Goal: Task Accomplishment & Management: Use online tool/utility

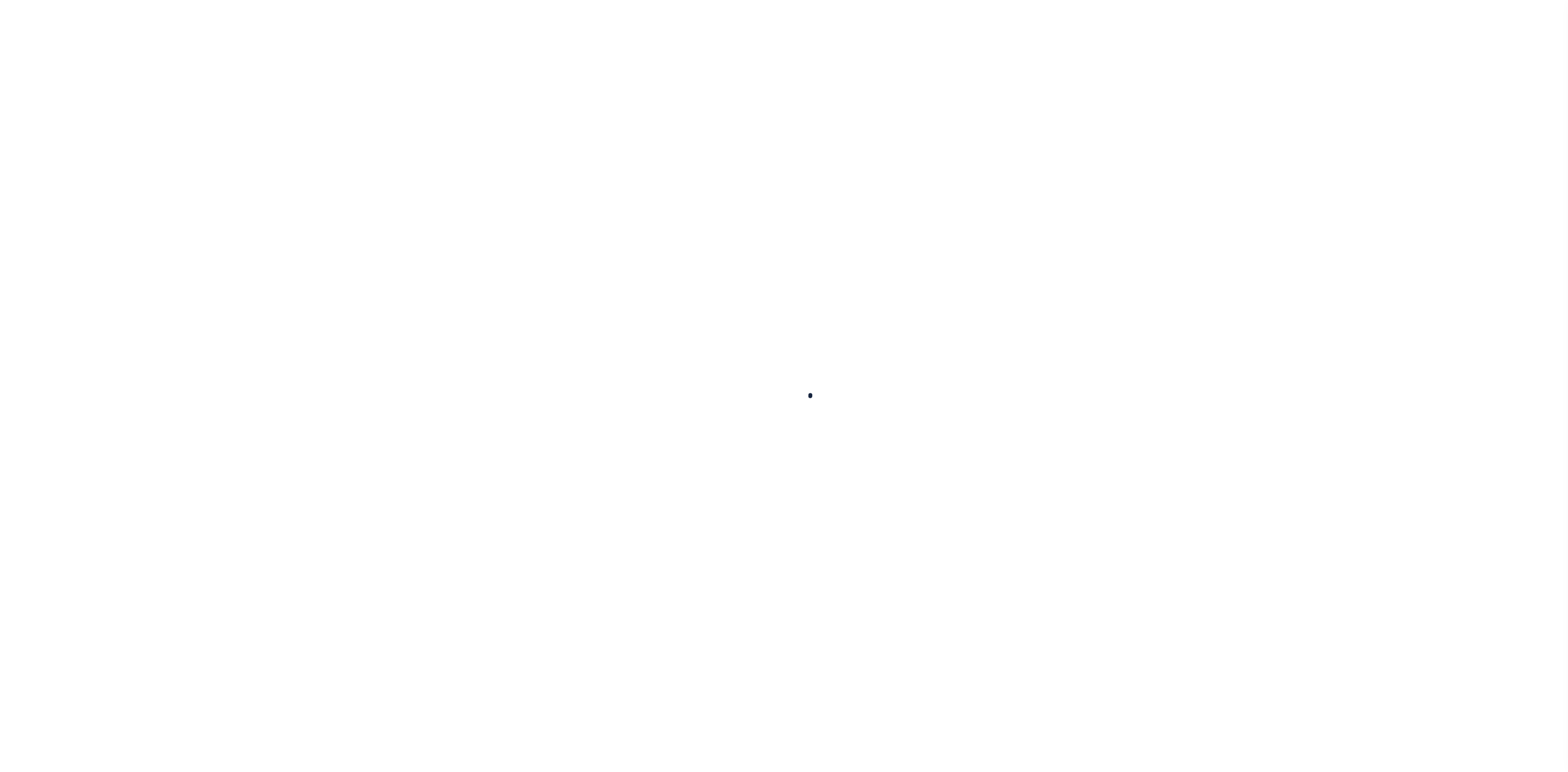
select select "100"
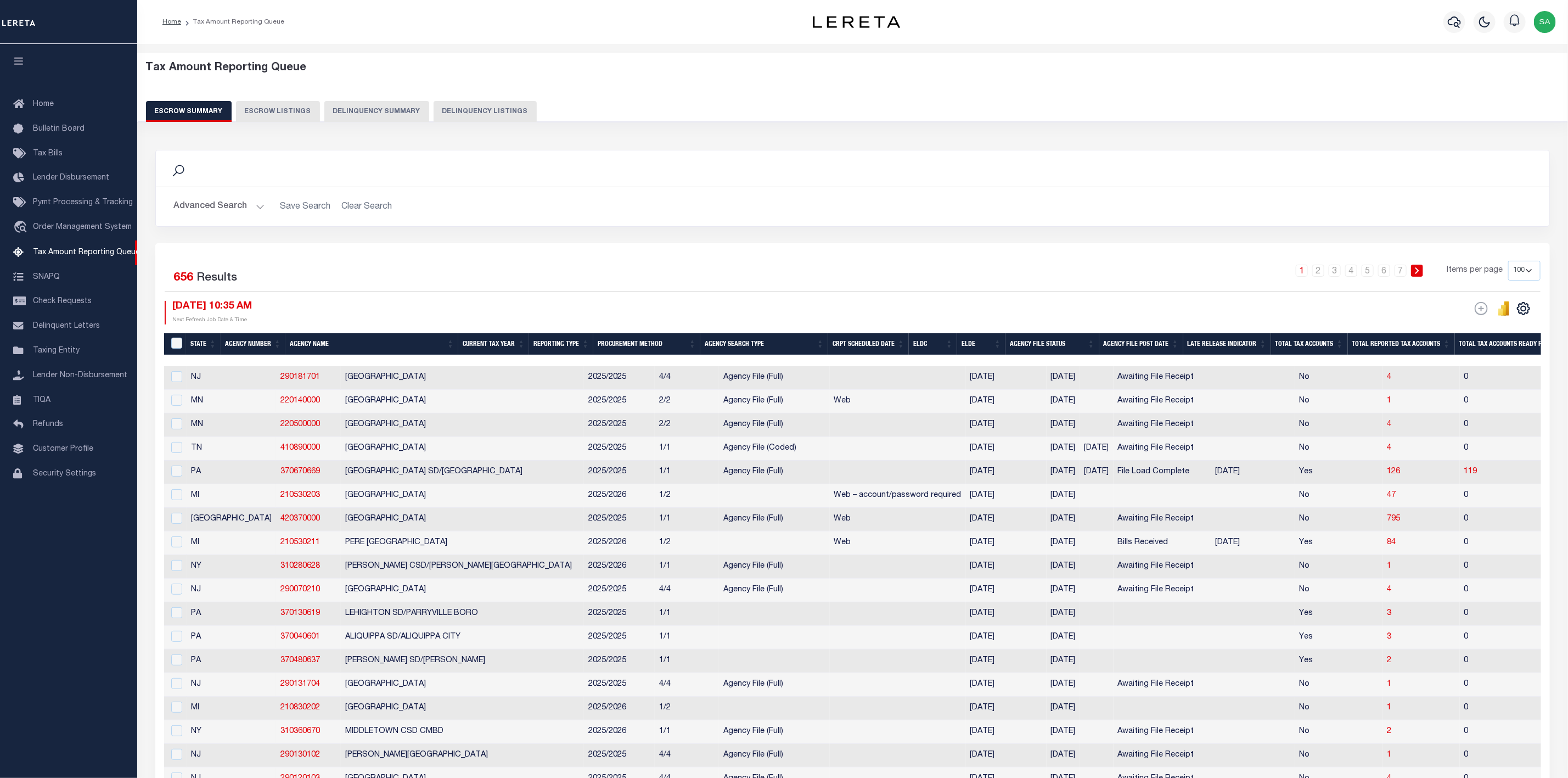
click at [1537, 272] on select "10 25 50 100 500" at bounding box center [1524, 270] width 32 height 20
select select "500"
click at [1508, 262] on select "10 25 50 100 500" at bounding box center [1524, 270] width 32 height 20
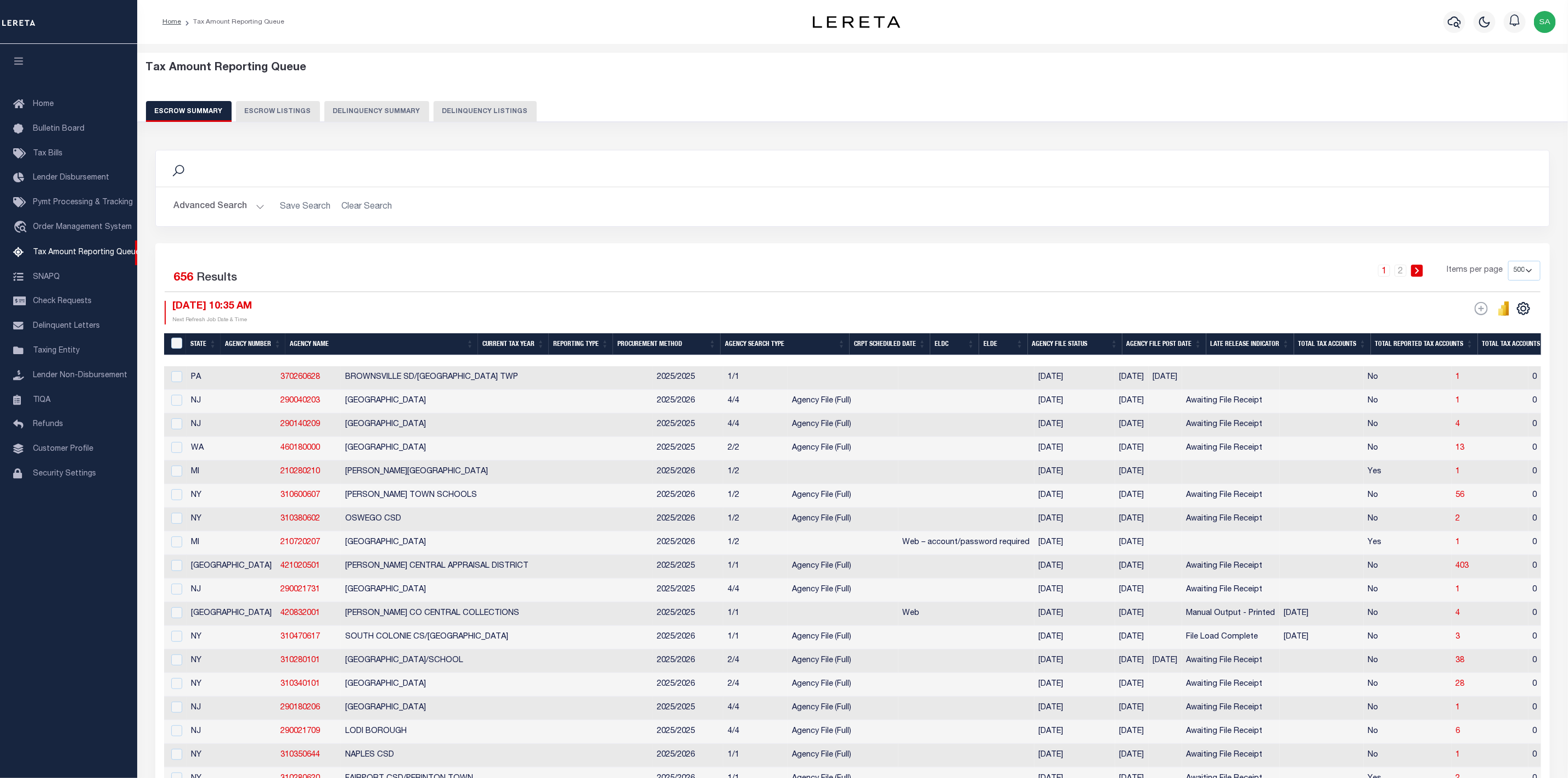
click at [255, 208] on button "Advanced Search" at bounding box center [219, 206] width 91 height 21
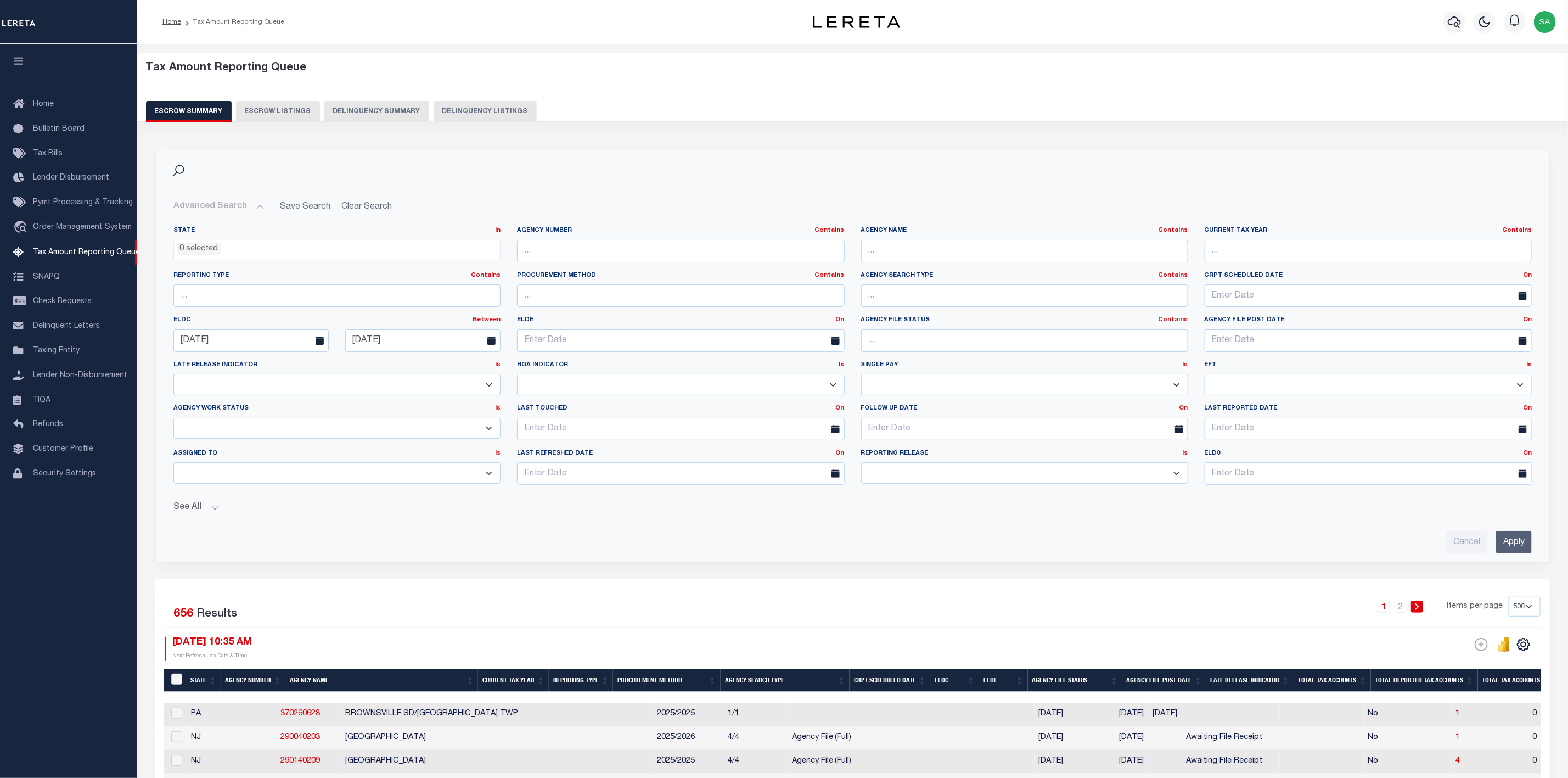
click at [1280, 532] on div "Cancel Apply" at bounding box center [852, 538] width 1376 height 31
click at [207, 504] on div "See All Total Tax Accounts Equals Equals Is Not Equal To" at bounding box center [852, 503] width 1359 height 19
click at [197, 511] on button "See All" at bounding box center [852, 508] width 1359 height 10
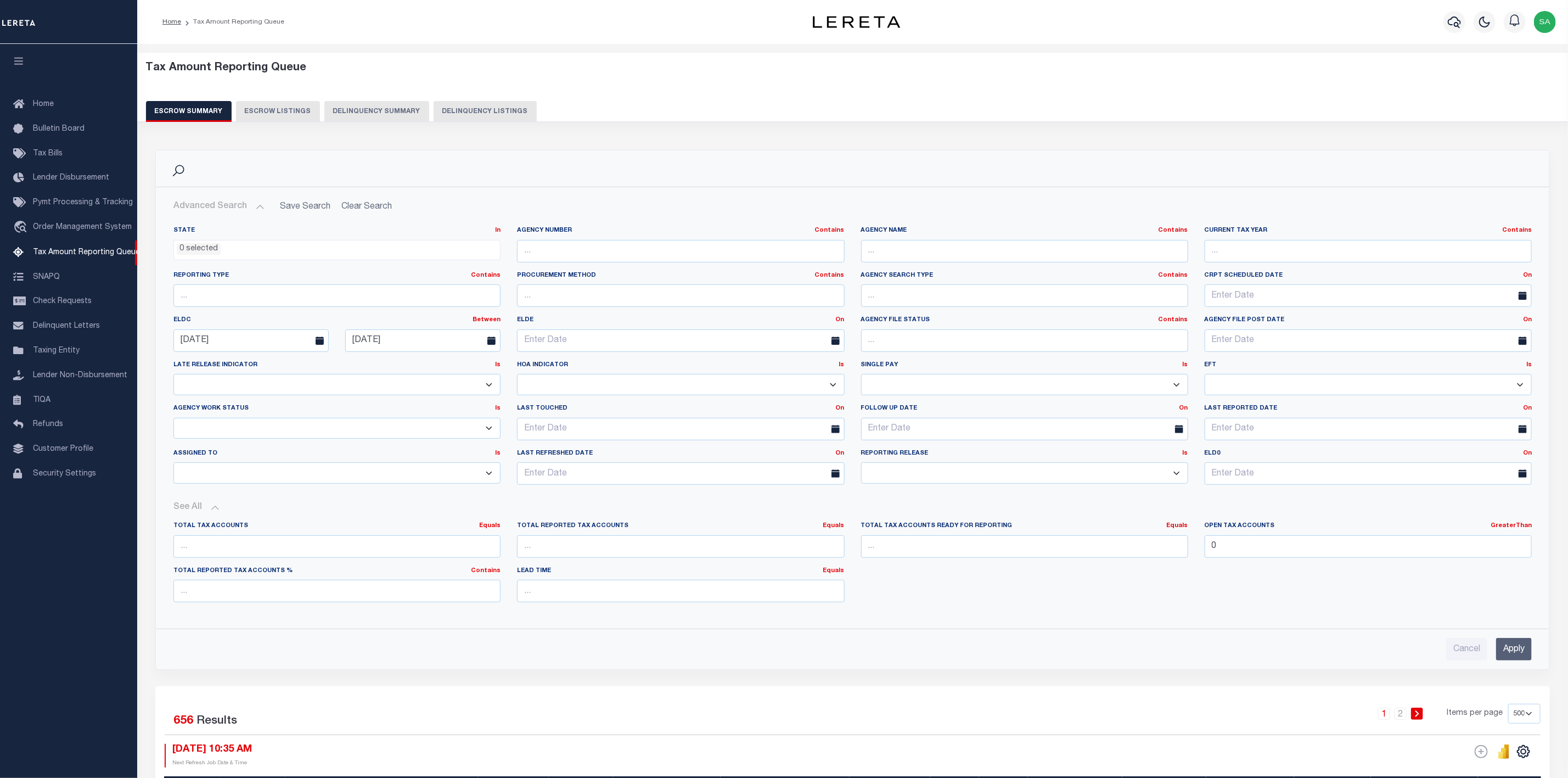
click at [323, 345] on icon at bounding box center [319, 340] width 8 height 8
click at [294, 343] on input "[DATE]" at bounding box center [251, 340] width 155 height 22
click at [418, 339] on input "[DATE]" at bounding box center [423, 340] width 155 height 22
click at [504, 371] on icon at bounding box center [505, 368] width 8 height 8
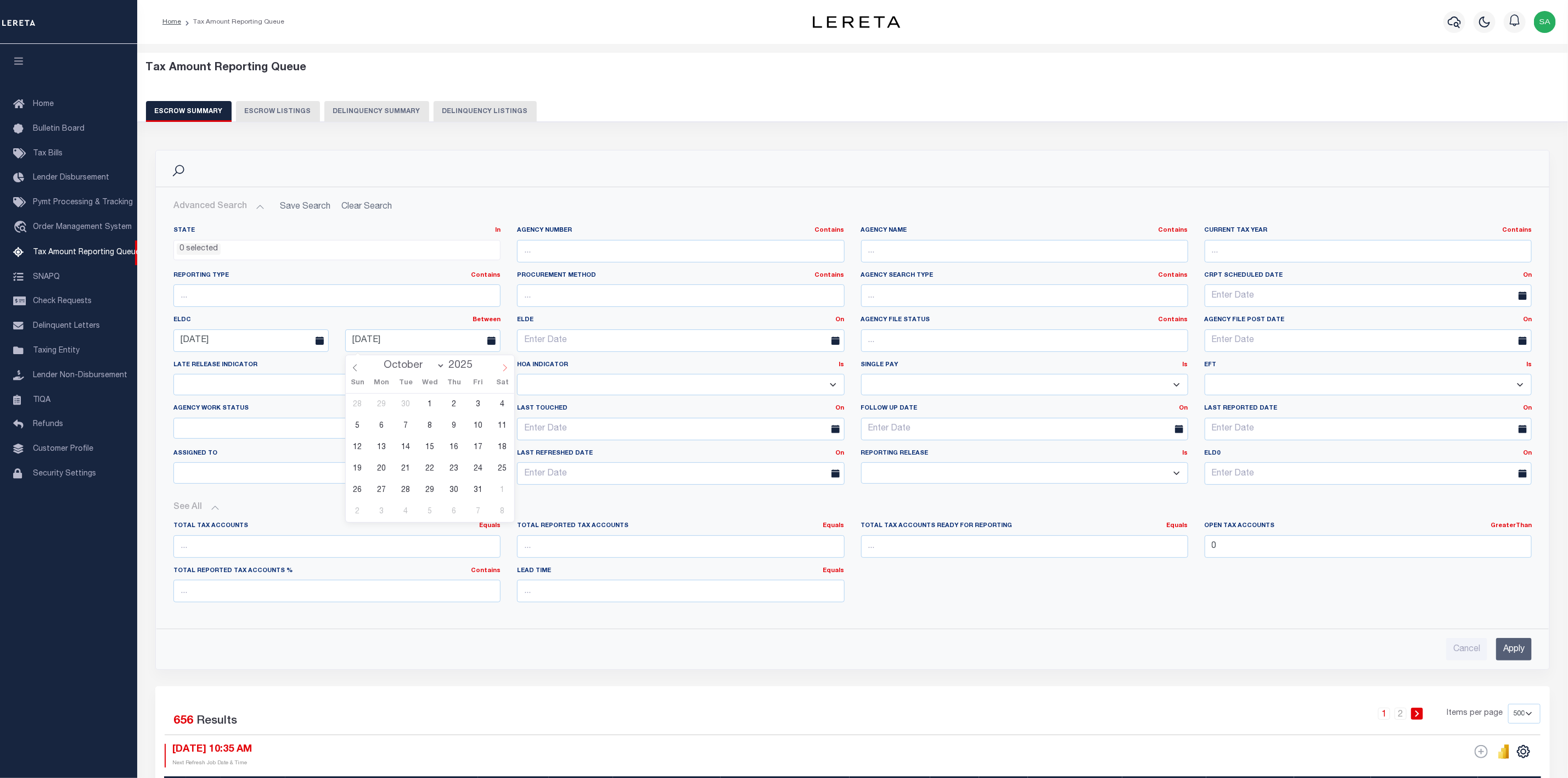
click at [504, 371] on icon at bounding box center [505, 368] width 8 height 8
select select "10"
click at [356, 512] on span "30" at bounding box center [357, 511] width 21 height 21
type input "[DATE]"
click at [295, 344] on input "[DATE]" at bounding box center [251, 340] width 155 height 22
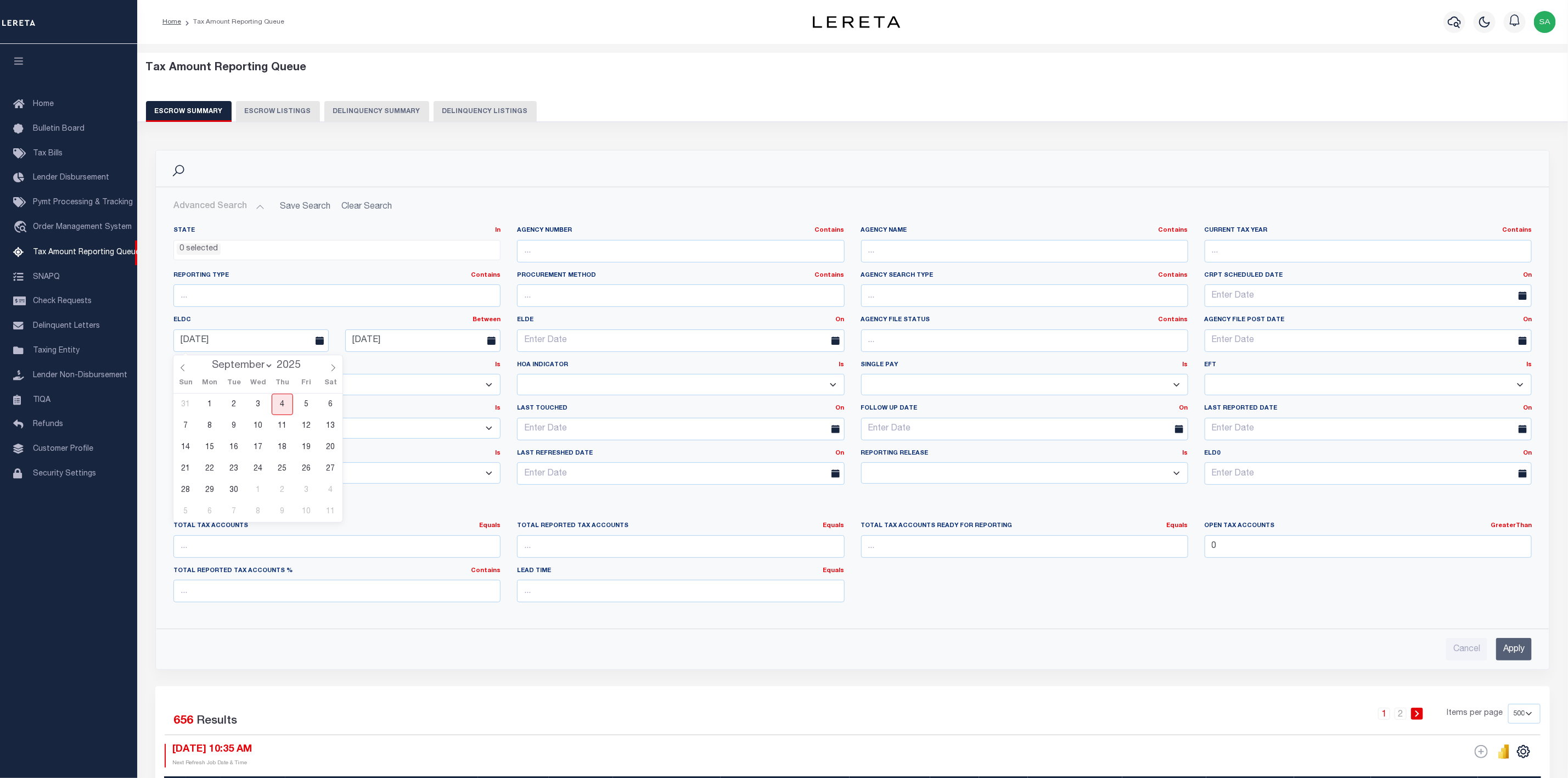
click at [867, 667] on div "Advanced Search Save Search Clear Search EscrowSummaryGridWrapper_dynamictable_…" at bounding box center [853, 428] width 1394 height 482
click at [1520, 652] on input "Apply" at bounding box center [1514, 649] width 36 height 22
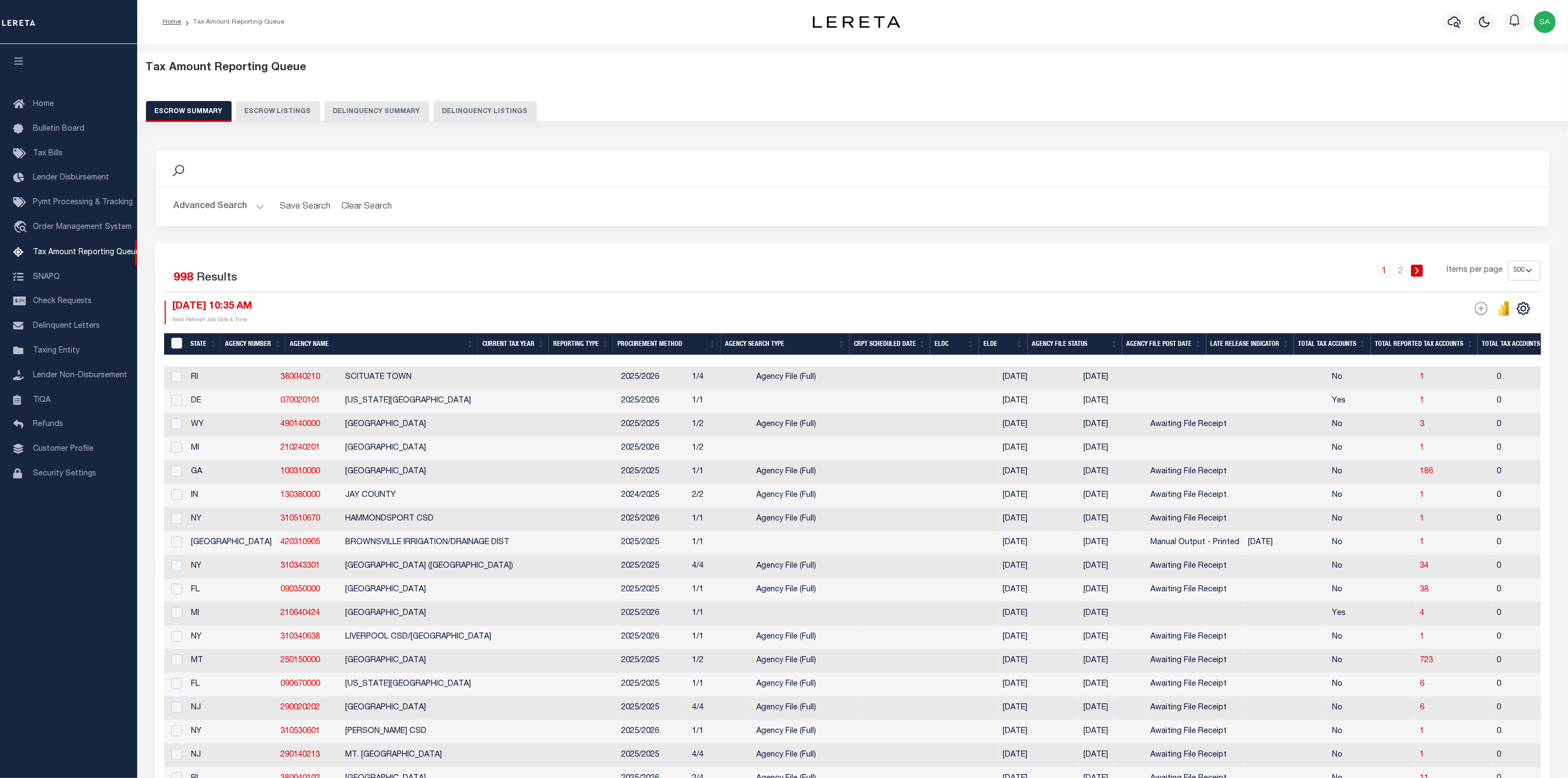
click at [960, 345] on th "ELDC" at bounding box center [955, 344] width 49 height 22
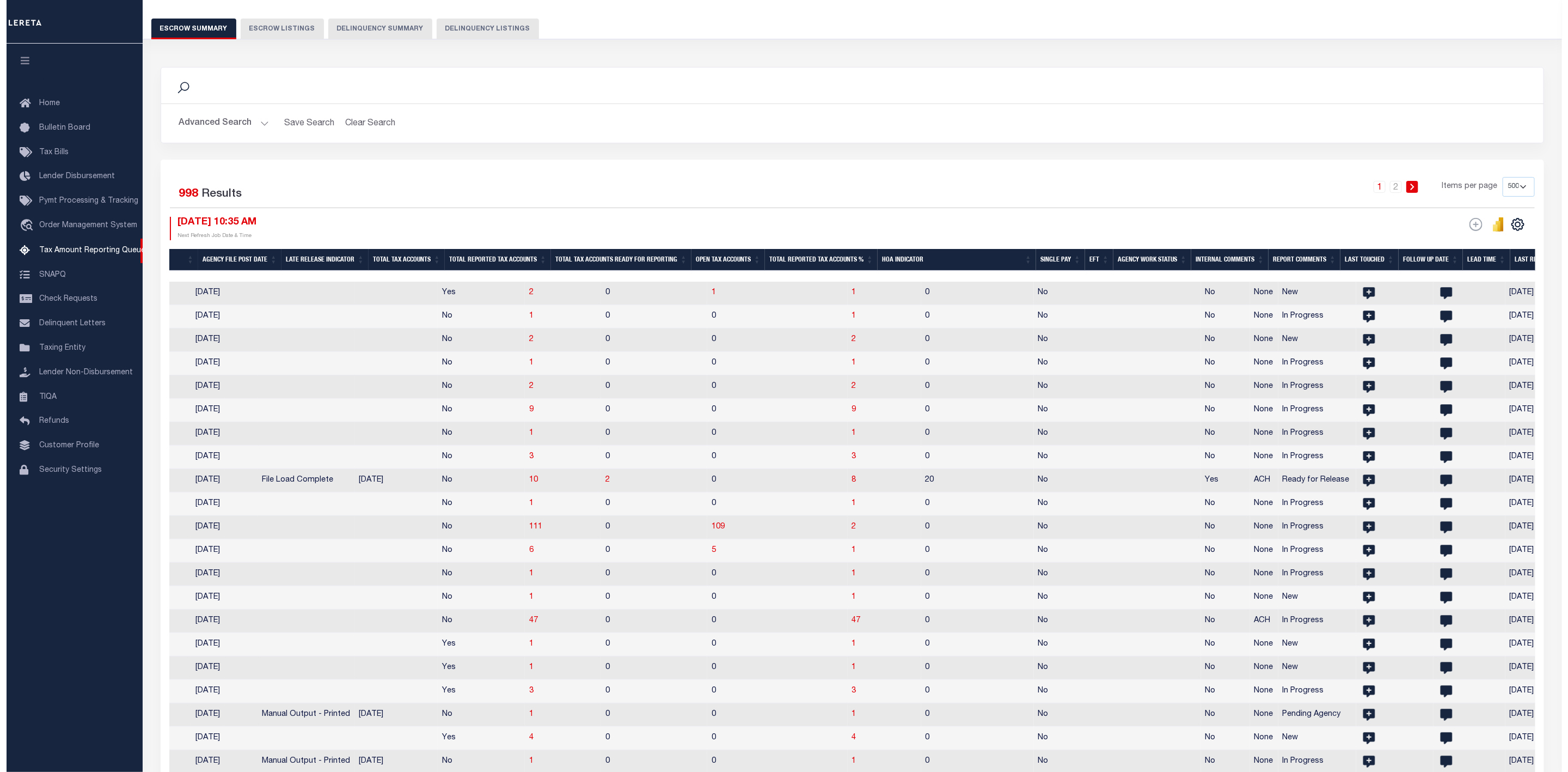
scroll to position [0, 1237]
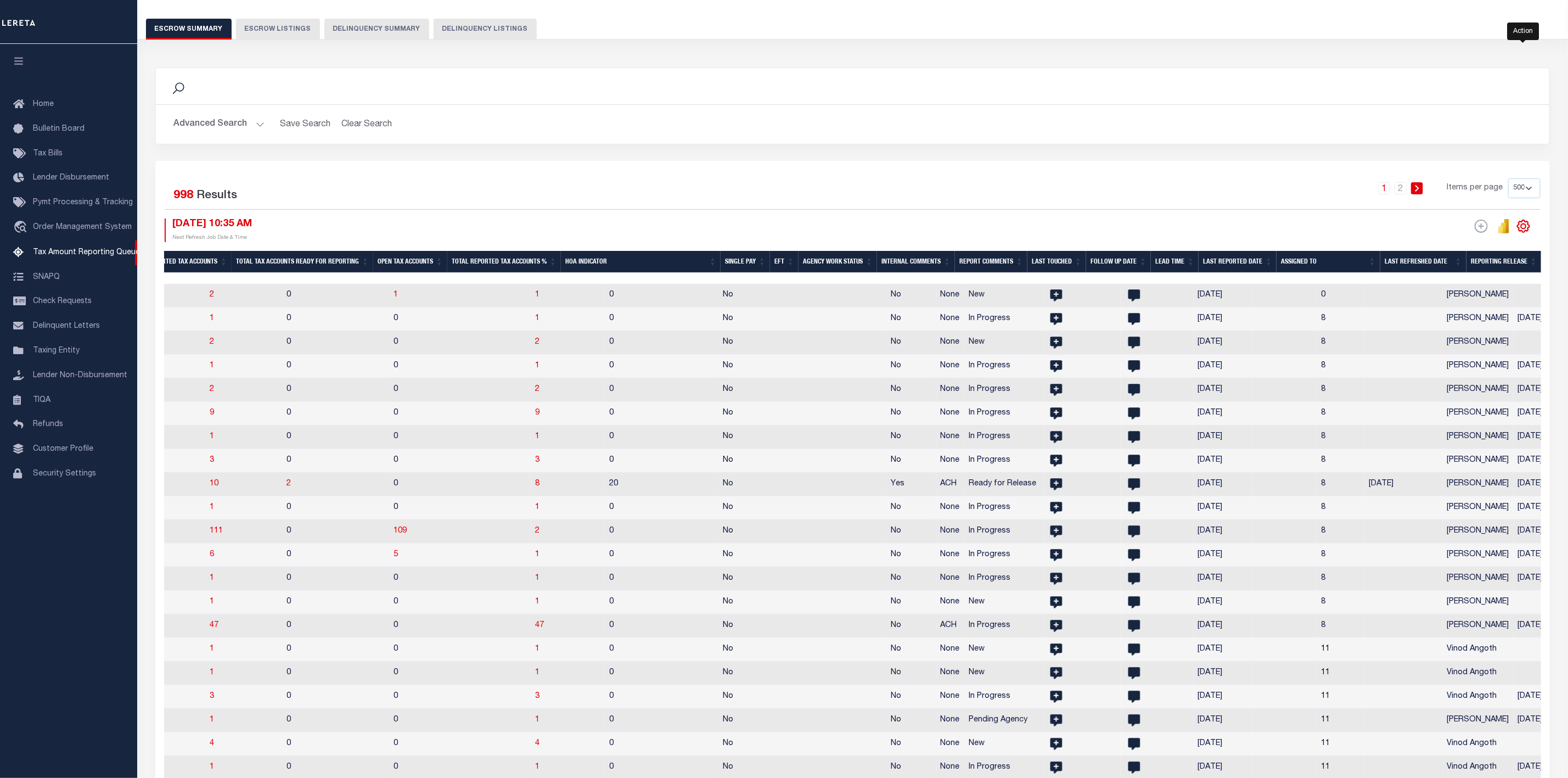
click at [1528, 222] on icon "" at bounding box center [1524, 226] width 14 height 14
click at [1477, 247] on link "CSV" at bounding box center [1478, 244] width 107 height 21
click at [1051, 294] on icon at bounding box center [1057, 296] width 12 height 12
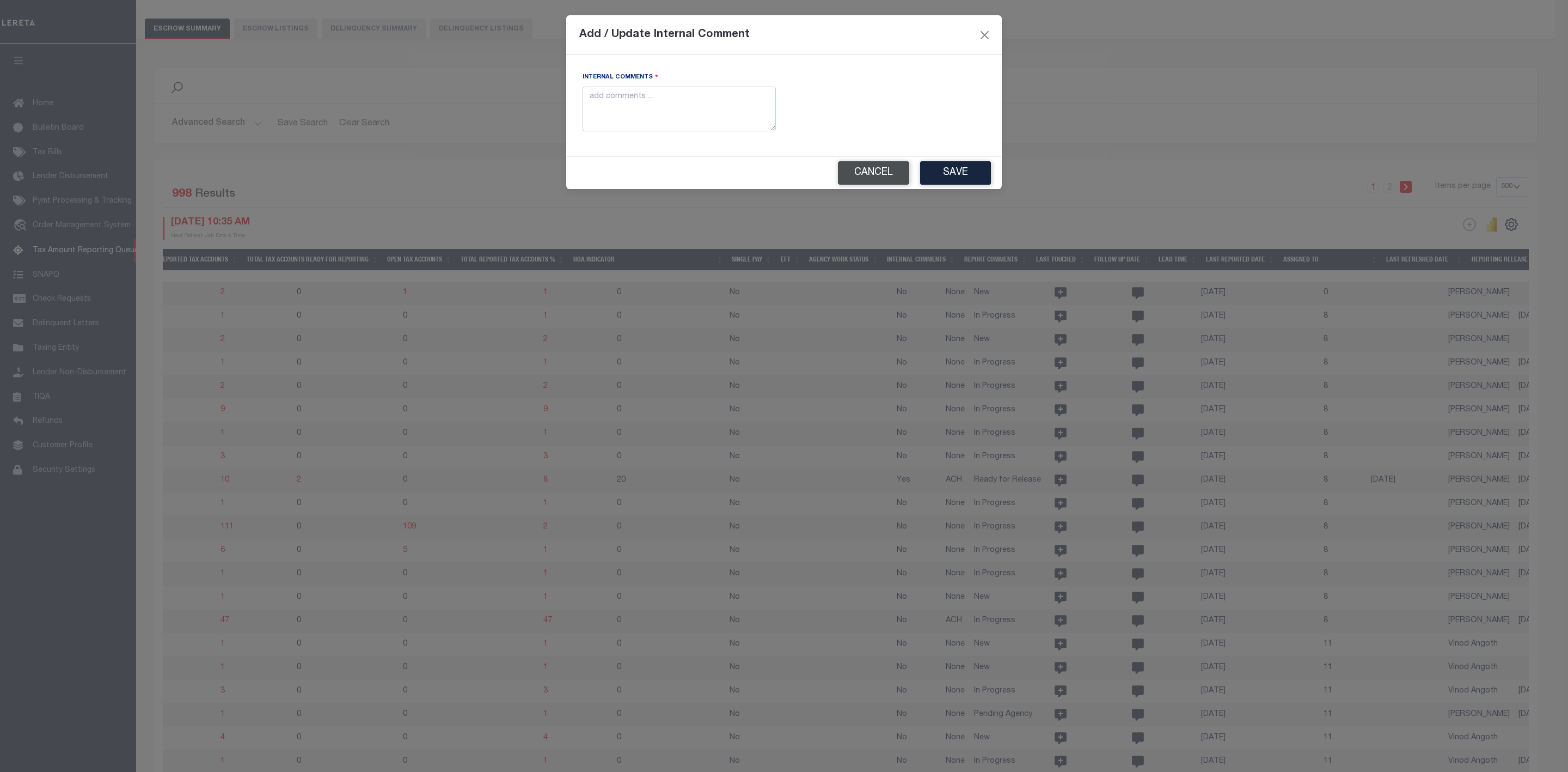
click at [893, 177] on button "Cancel" at bounding box center [874, 173] width 71 height 24
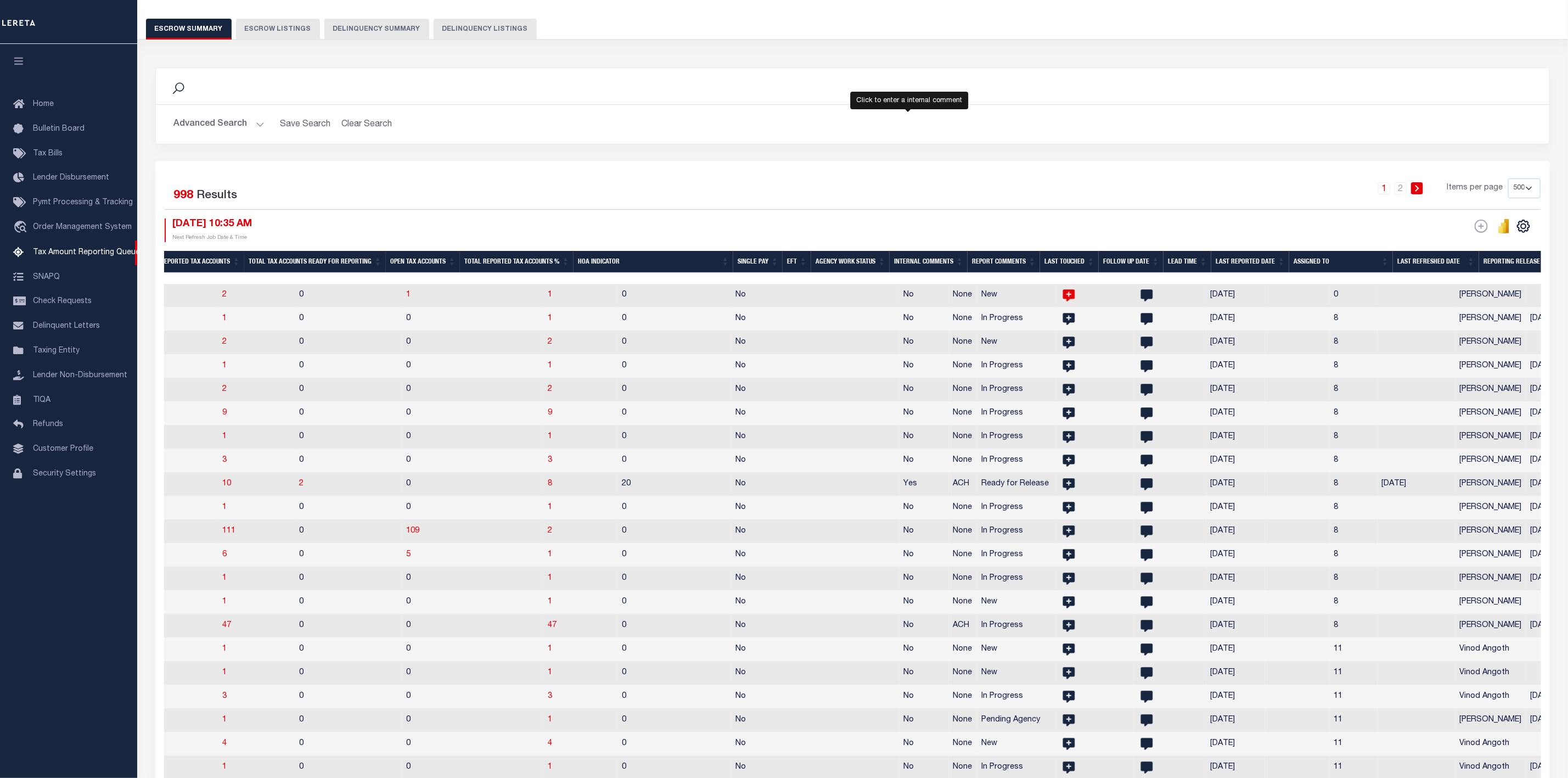
click at [1063, 300] on icon at bounding box center [1069, 296] width 12 height 12
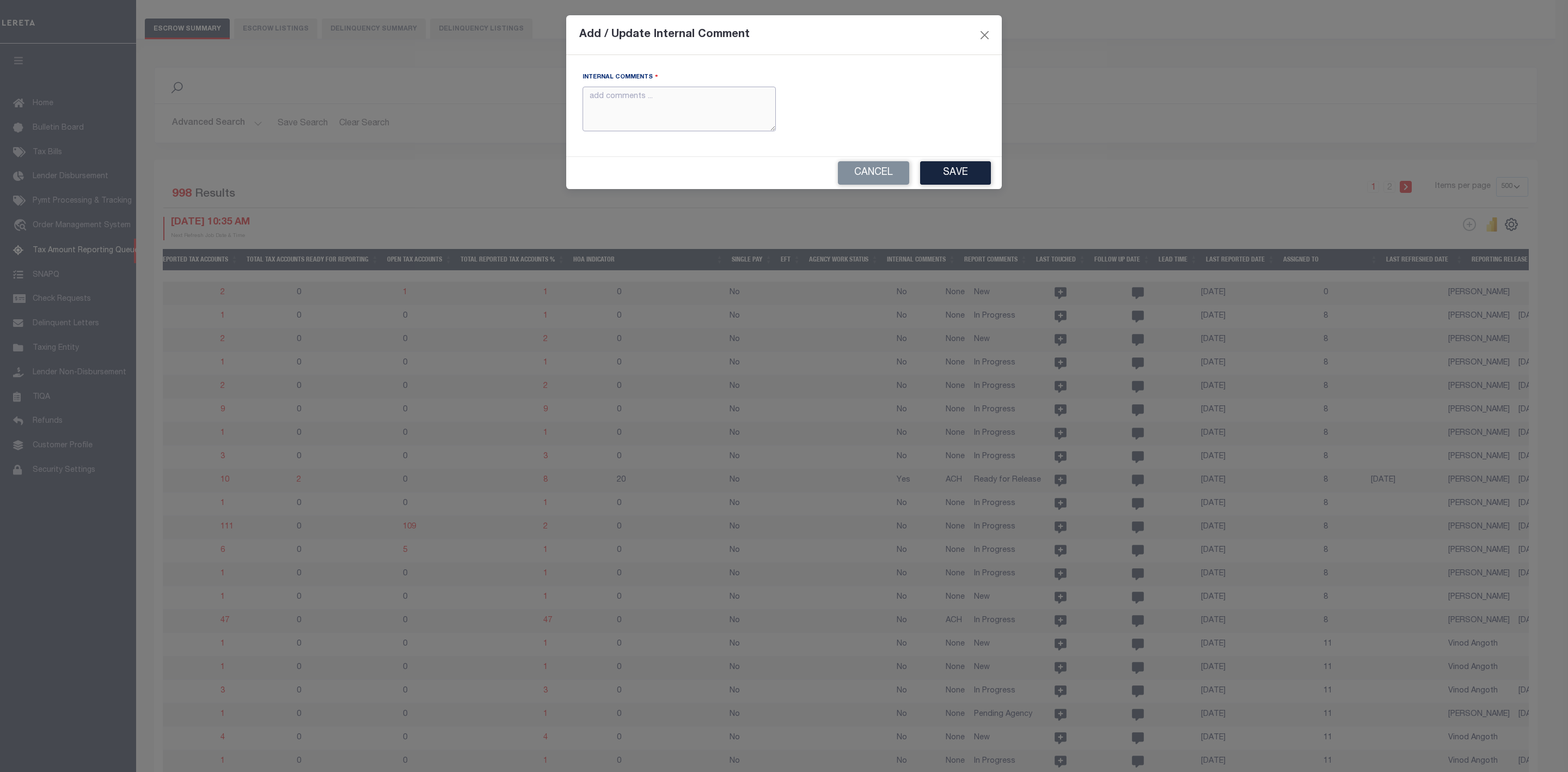
click at [687, 112] on textarea "Internal Comments" at bounding box center [679, 109] width 193 height 45
type textarea "Pending"
click at [964, 172] on button "Save" at bounding box center [955, 173] width 71 height 24
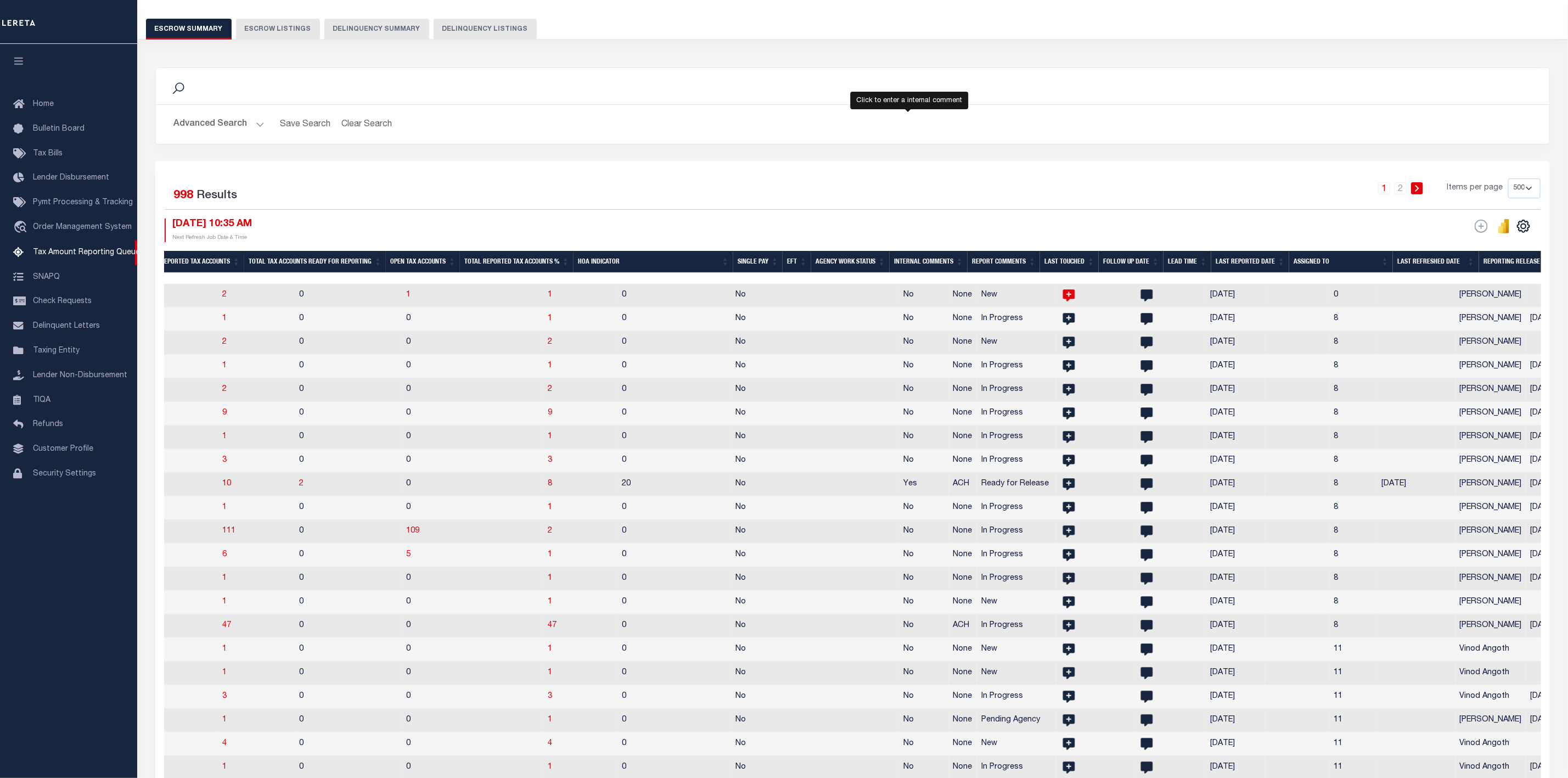
click at [1062, 297] on icon at bounding box center [1070, 296] width 14 height 14
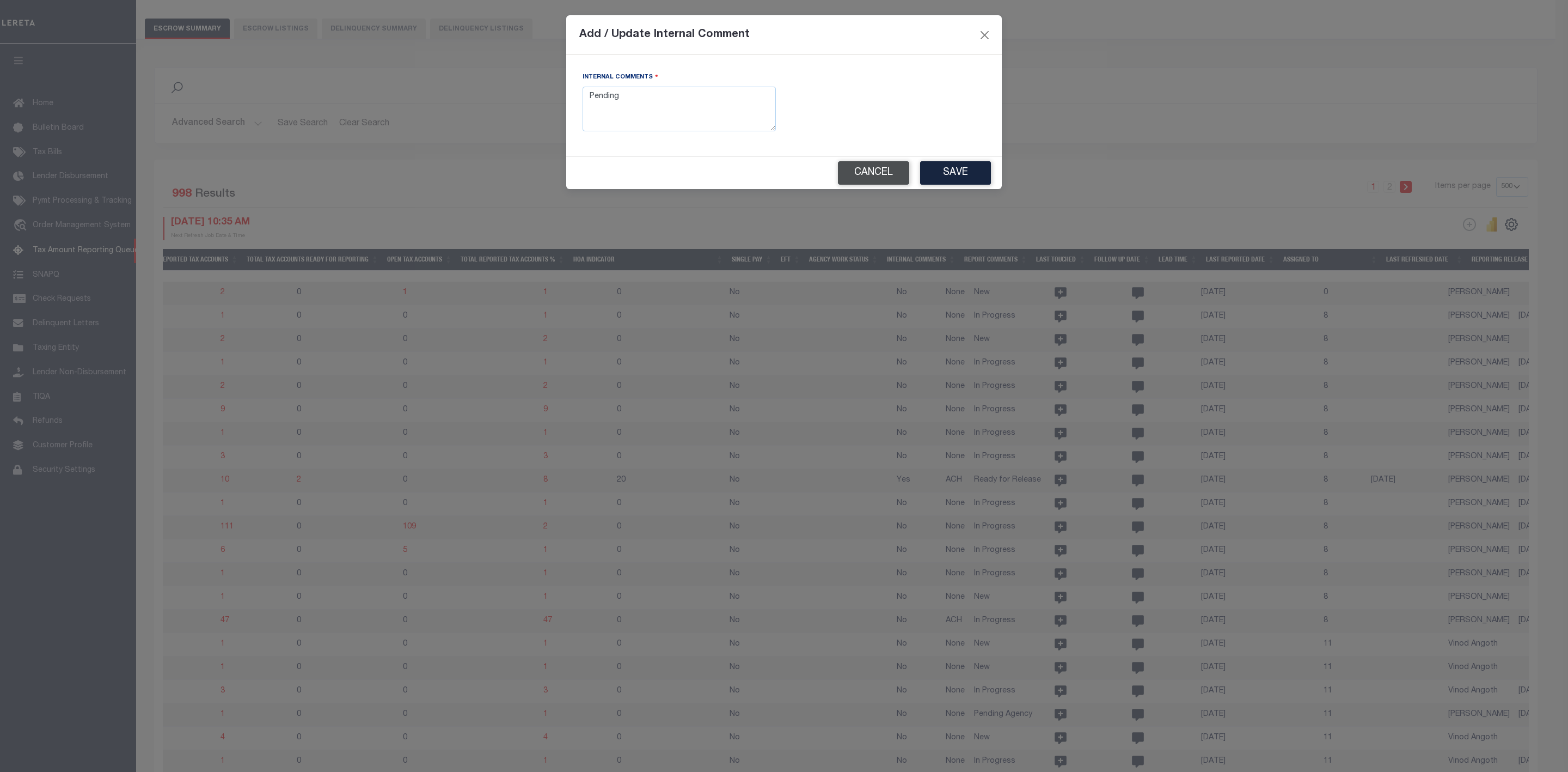
click at [867, 182] on button "Cancel" at bounding box center [874, 173] width 71 height 24
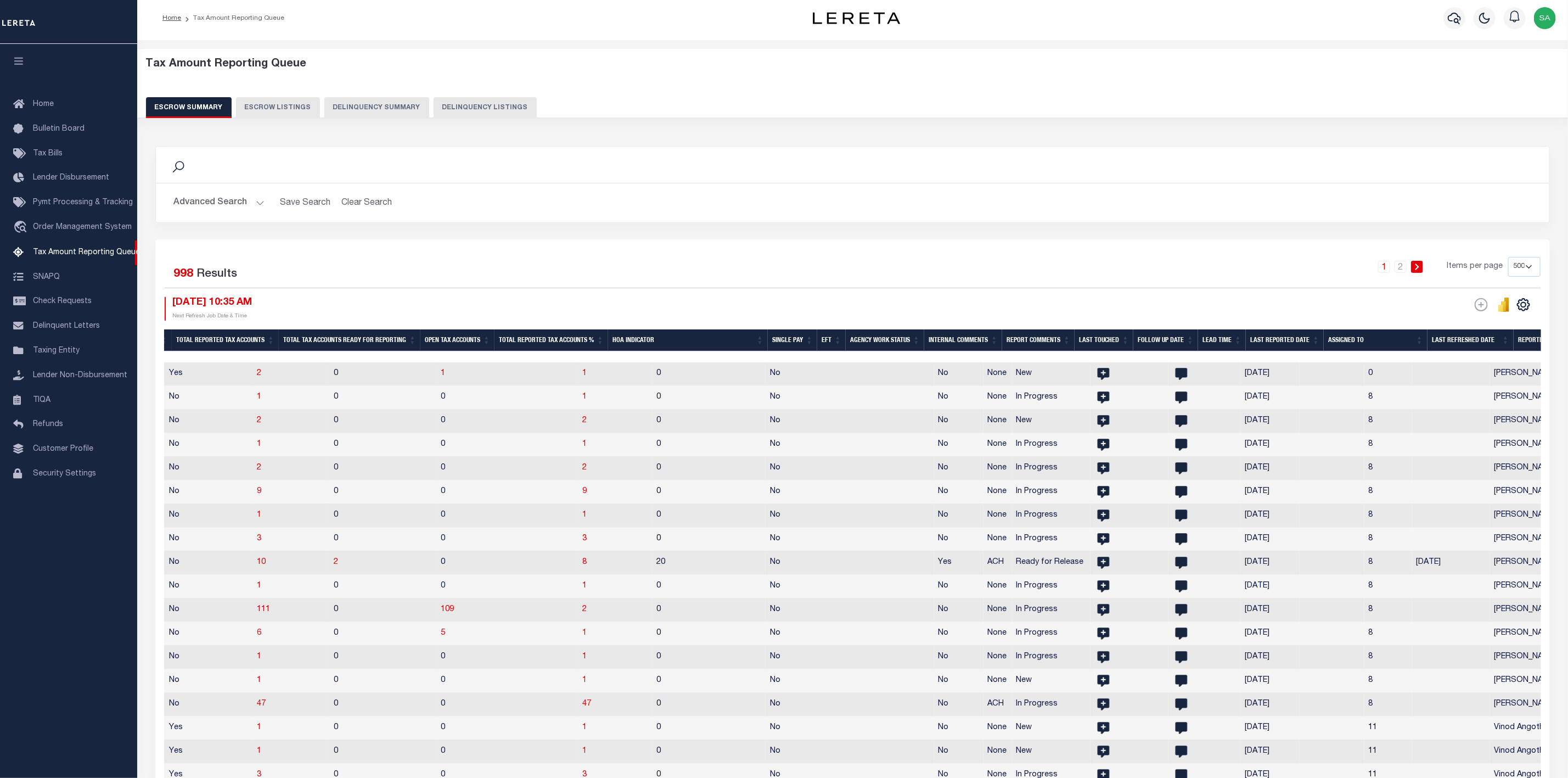
scroll to position [0, 0]
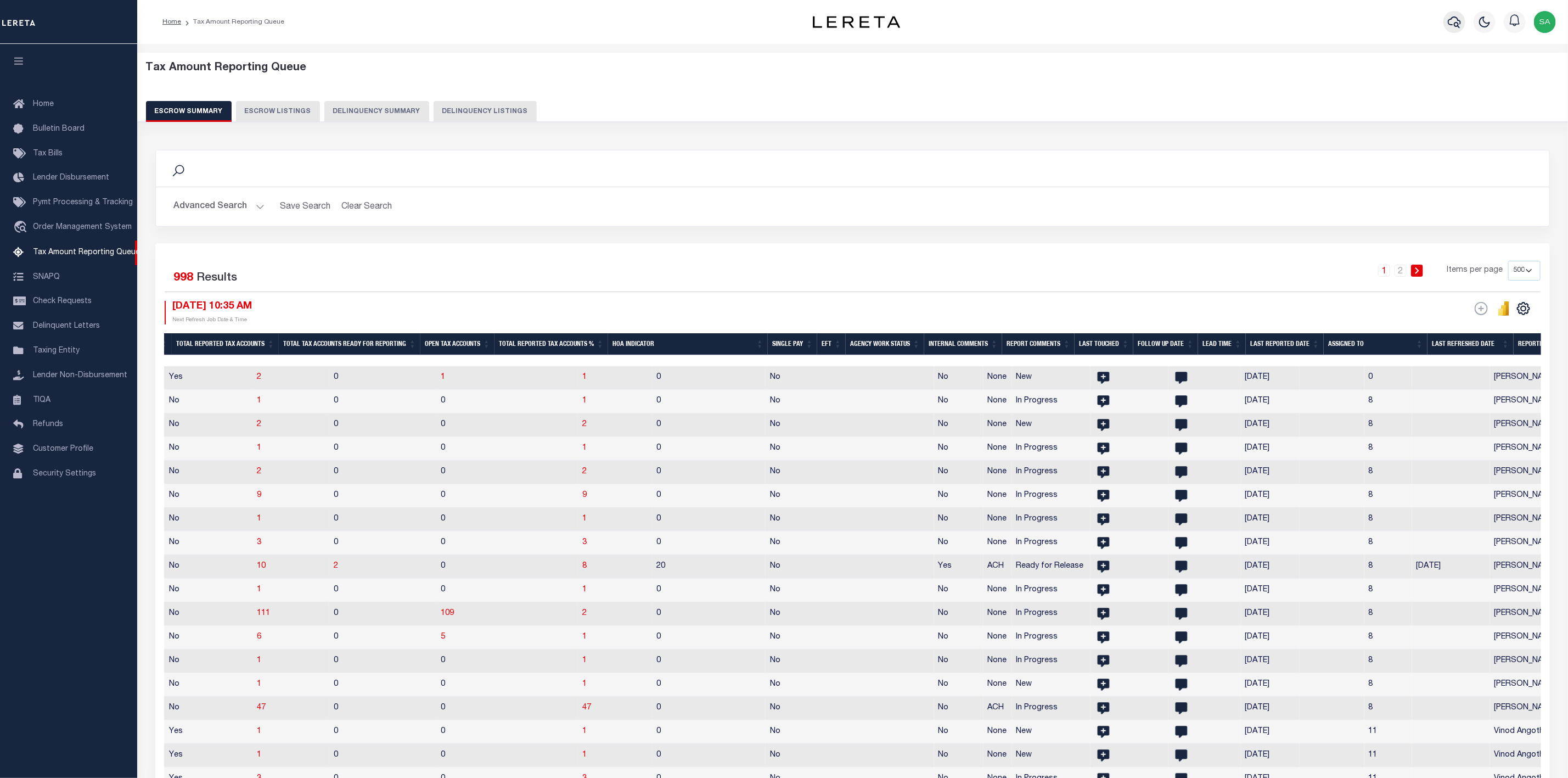
click at [1454, 21] on icon "button" at bounding box center [1454, 22] width 13 height 13
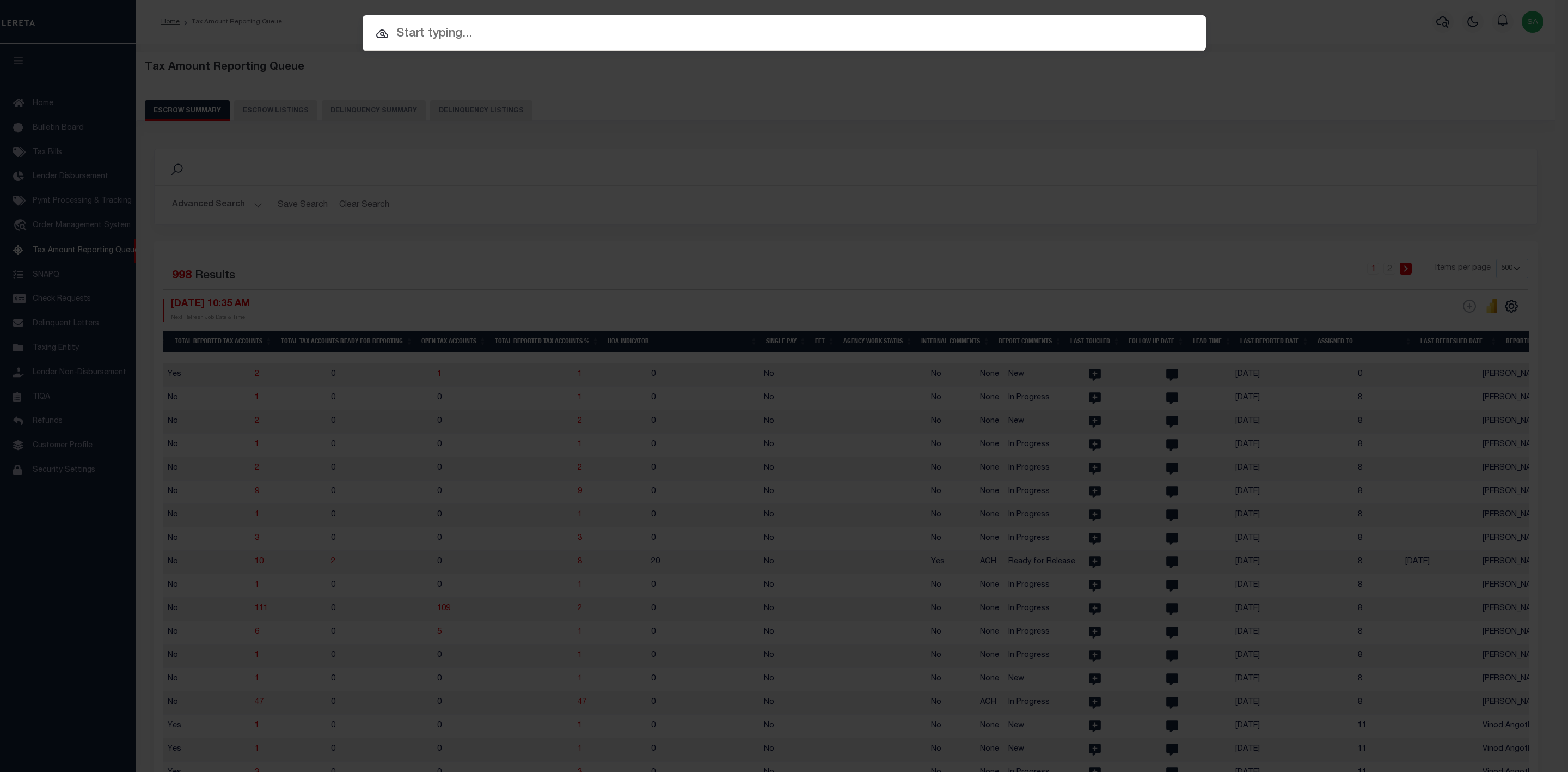
paste input "12705"
type input "12705"
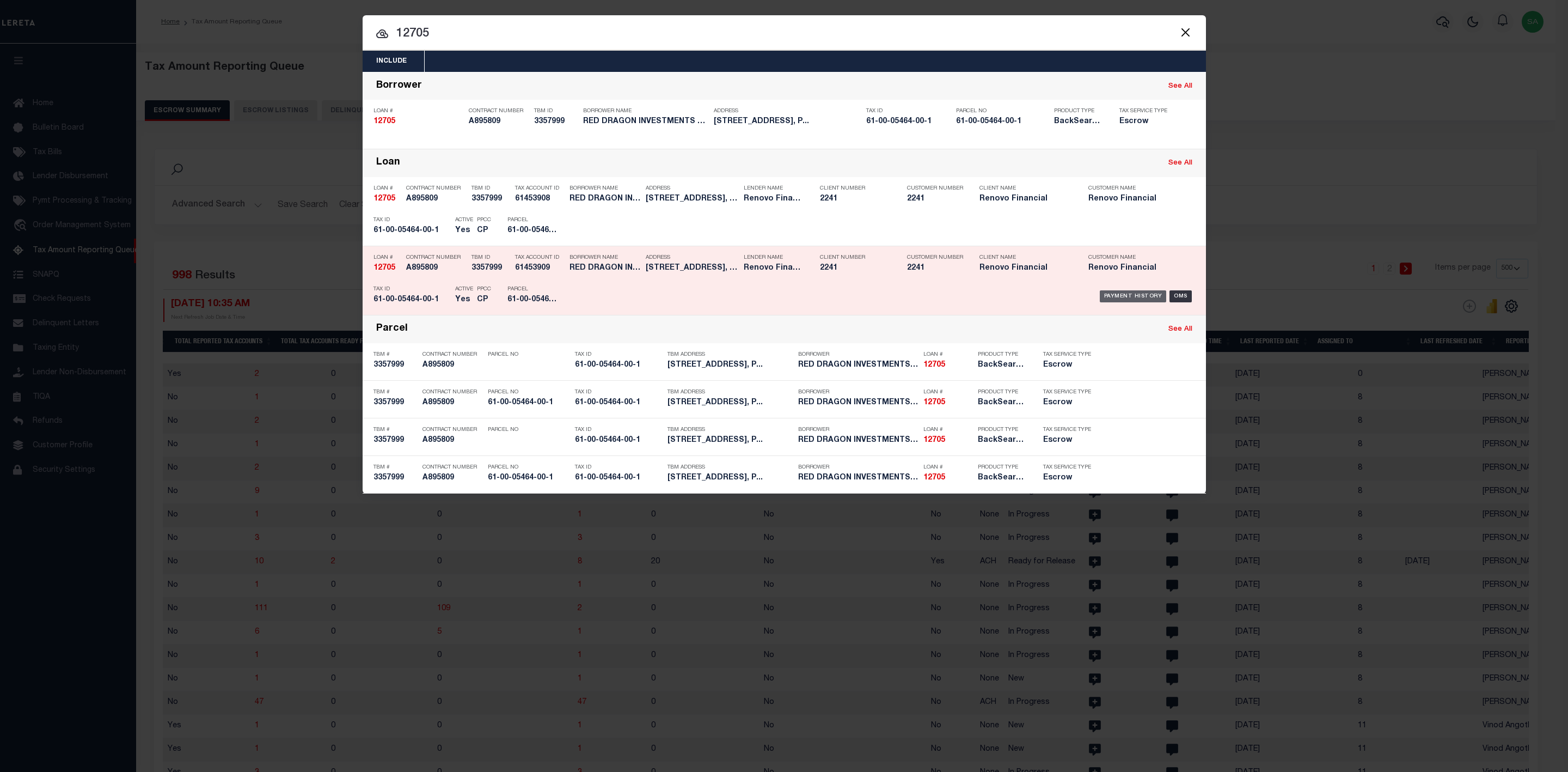
click at [1126, 295] on div "Payment History" at bounding box center [1133, 296] width 67 height 12
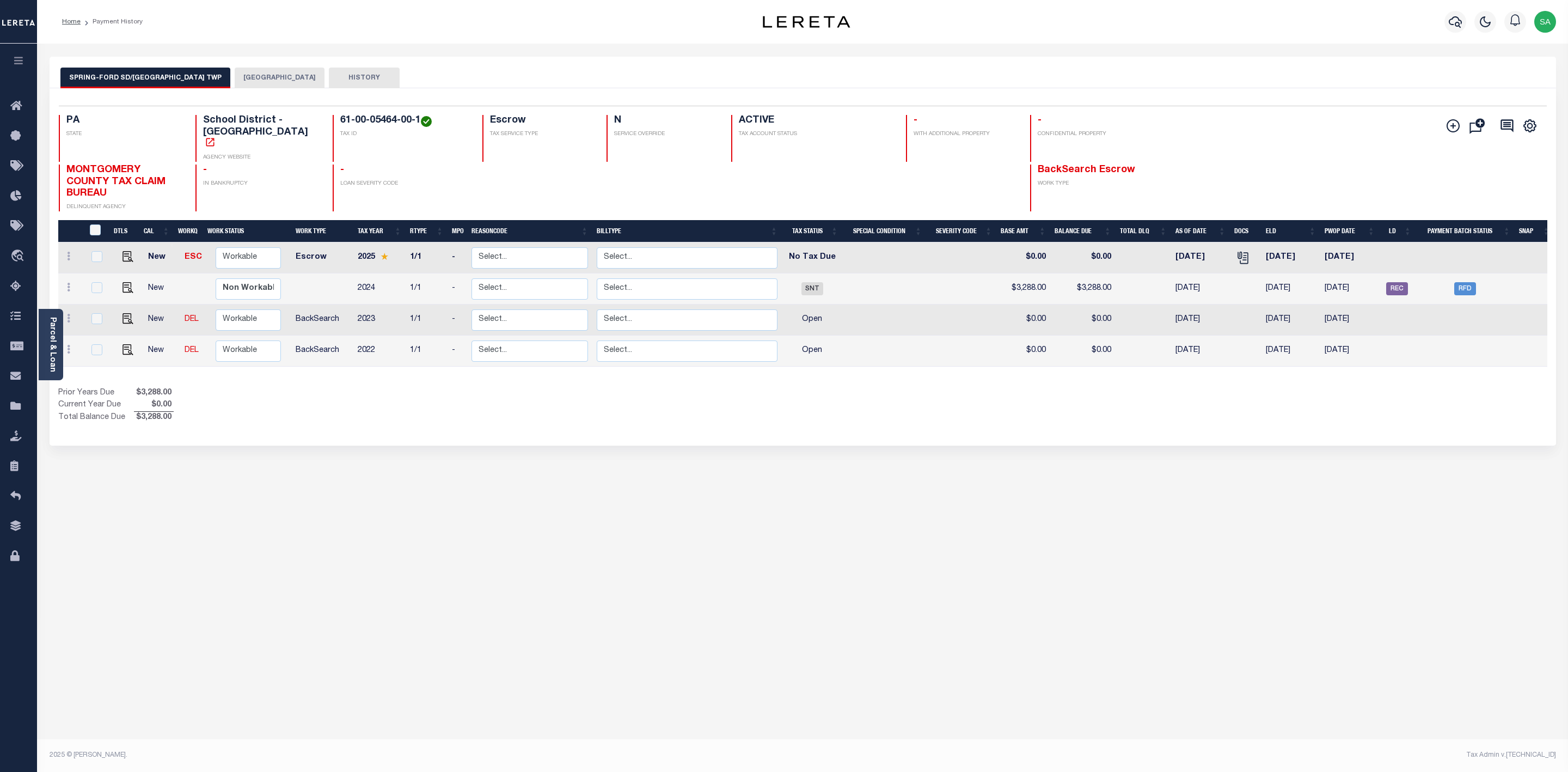
click at [268, 79] on button "[GEOGRAPHIC_DATA]" at bounding box center [279, 78] width 90 height 20
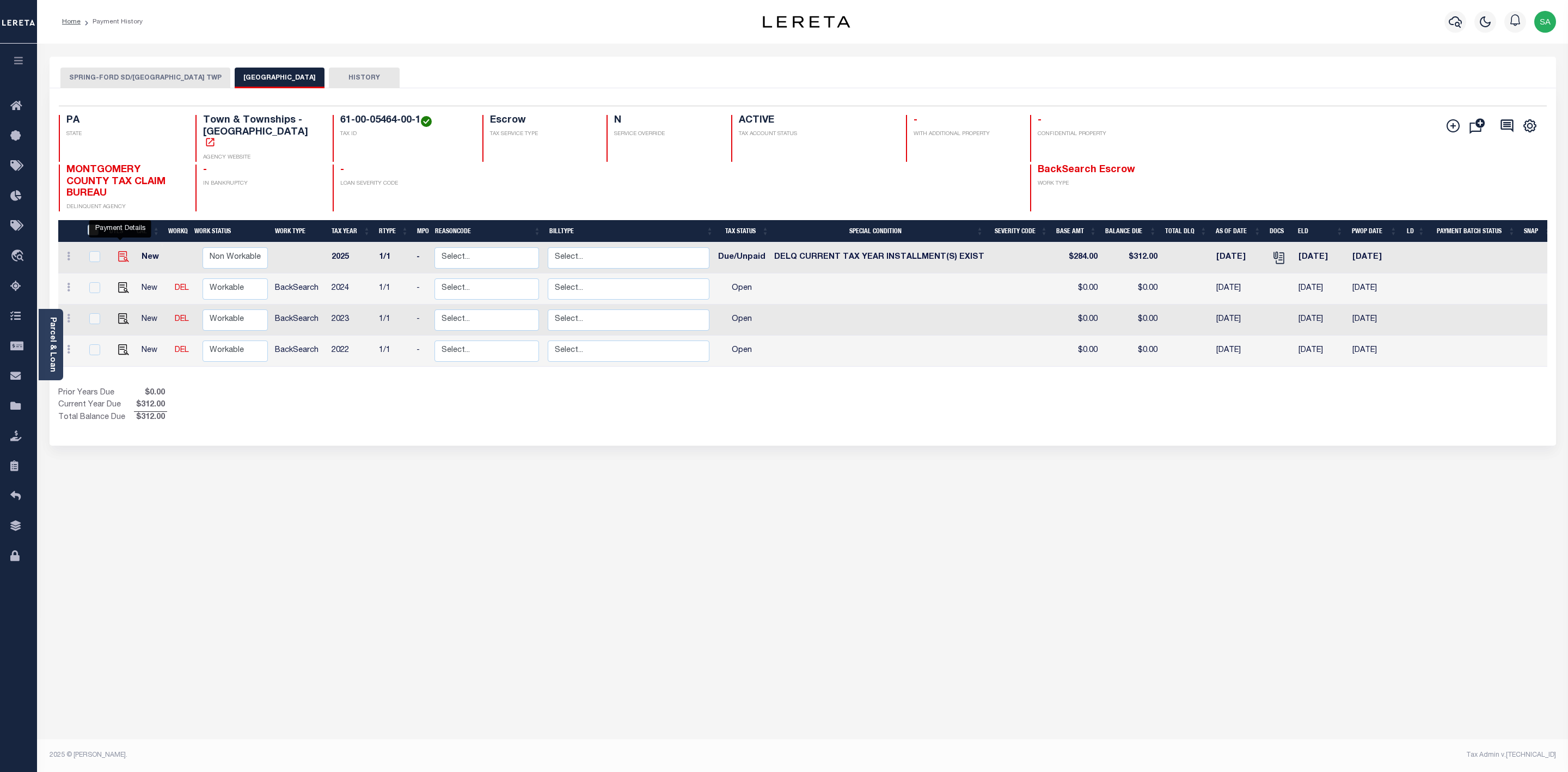
click at [119, 251] on img "" at bounding box center [123, 256] width 11 height 11
checkbox input "true"
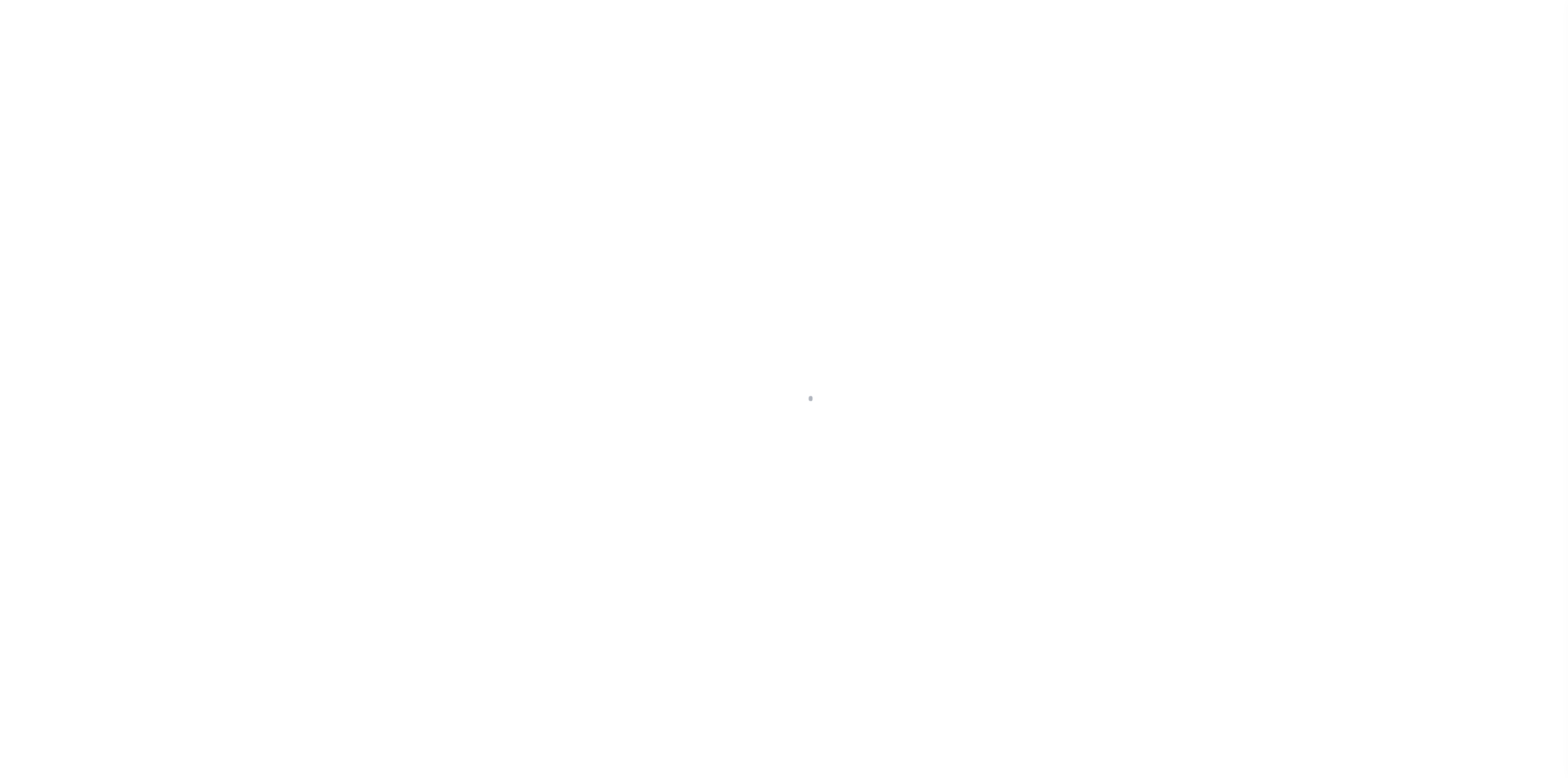
checkbox input "false"
type input "[DATE]"
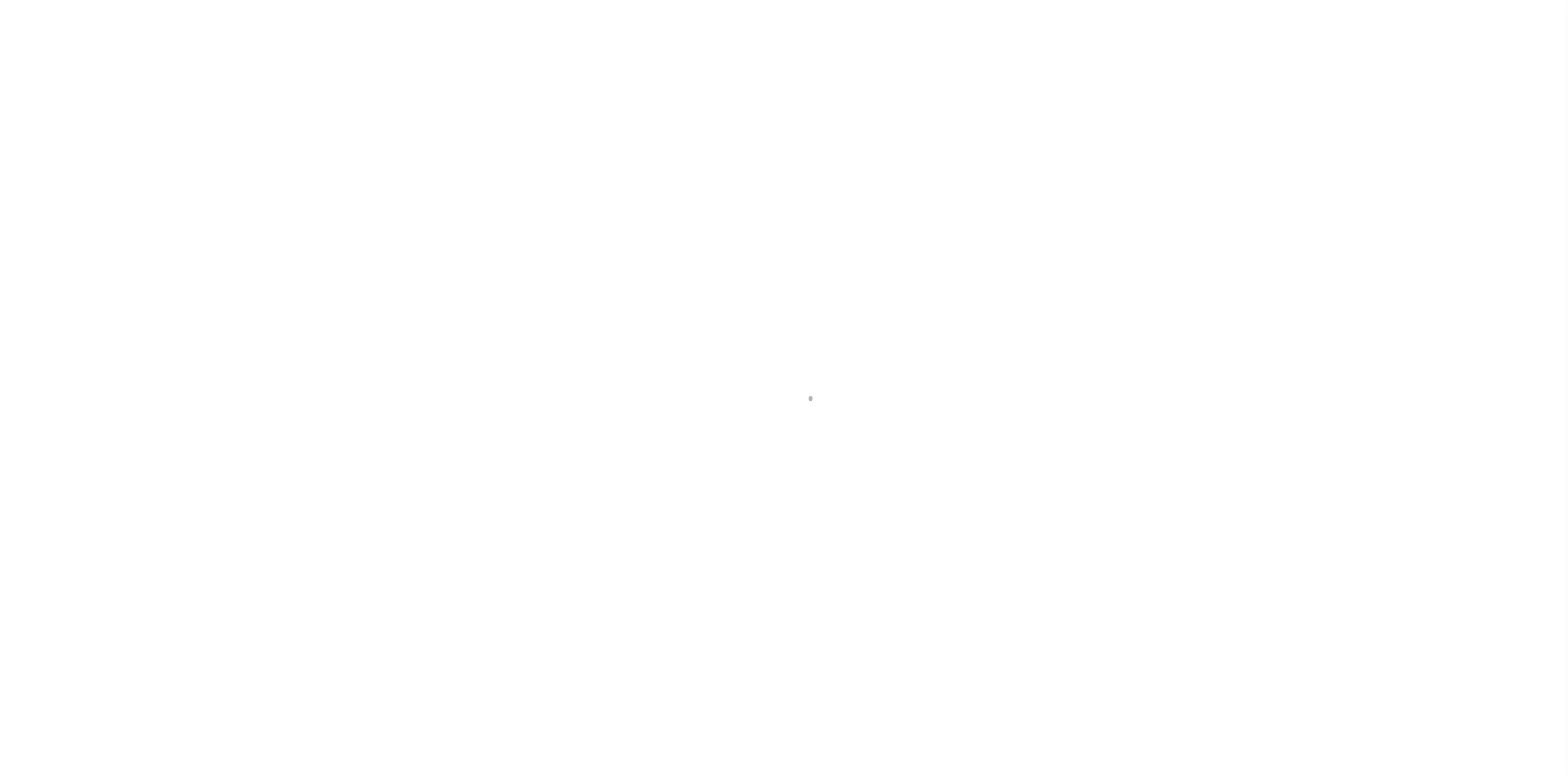
select select "DUE"
select select "17"
type input "$284"
type input "$28"
type input "$312"
